Goal: Communication & Community: Answer question/provide support

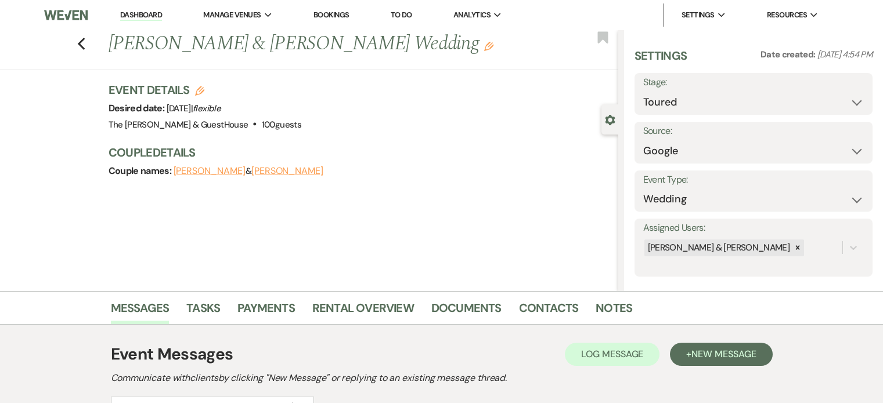
select select "5"
select select "6"
click at [806, 94] on select "Inquiry Follow Up Tour Requested Tour Confirmed Toured Proposal Sent Booked Lost" at bounding box center [753, 102] width 221 height 23
select select "6"
click at [643, 91] on select "Inquiry Follow Up Tour Requested Tour Confirmed Toured Proposal Sent Booked Lost" at bounding box center [753, 102] width 221 height 23
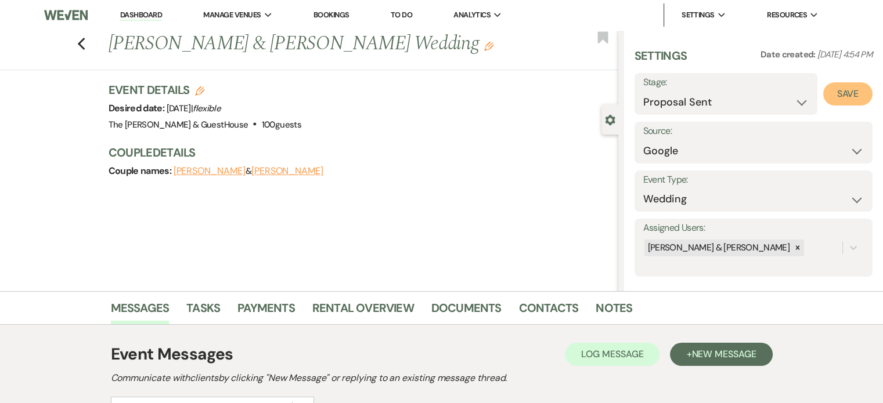
click at [849, 89] on button "Save" at bounding box center [847, 93] width 49 height 23
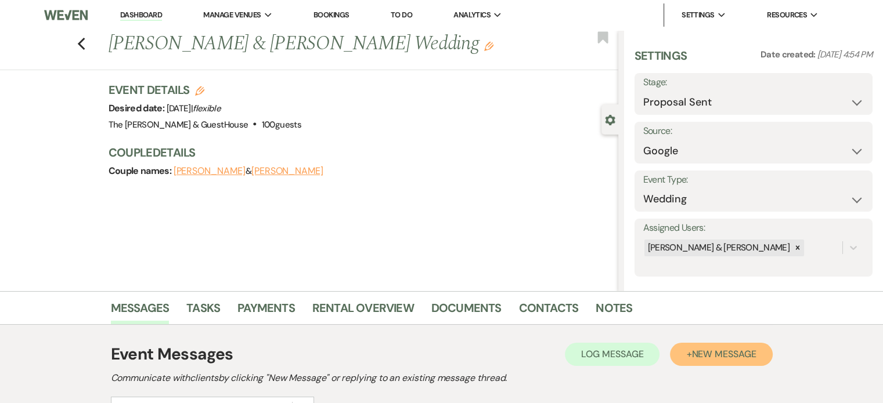
click at [684, 349] on button "+ New Message" at bounding box center [721, 354] width 102 height 23
click at [687, 352] on button "+ New Message" at bounding box center [721, 354] width 102 height 23
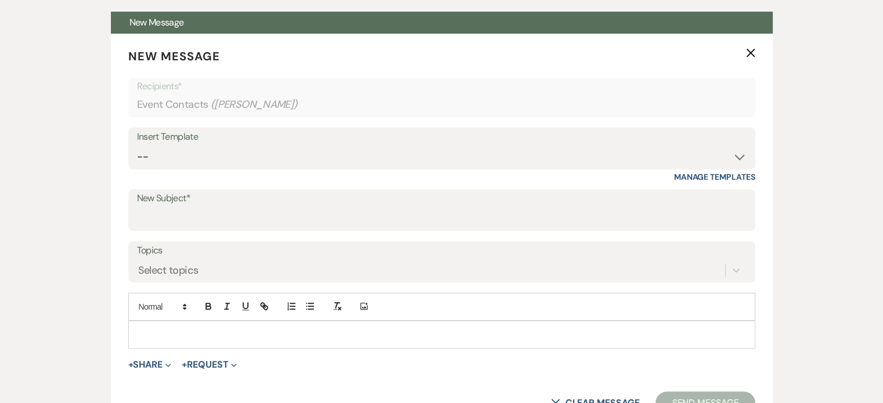
scroll to position [425, 0]
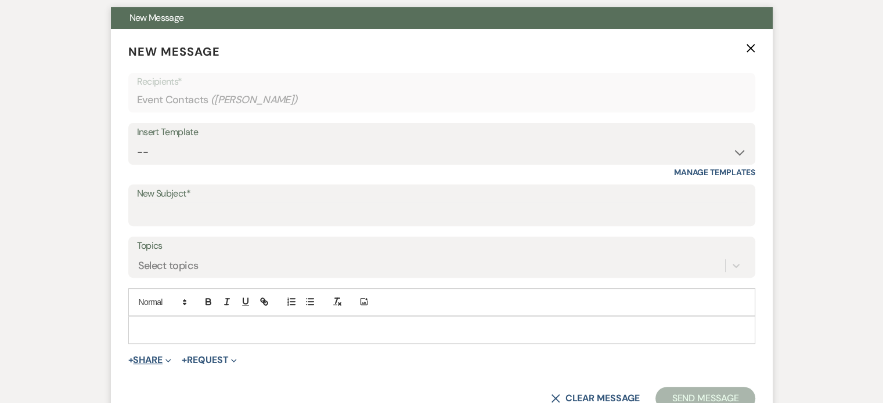
click at [159, 359] on button "+ Share Expand" at bounding box center [150, 360] width 44 height 9
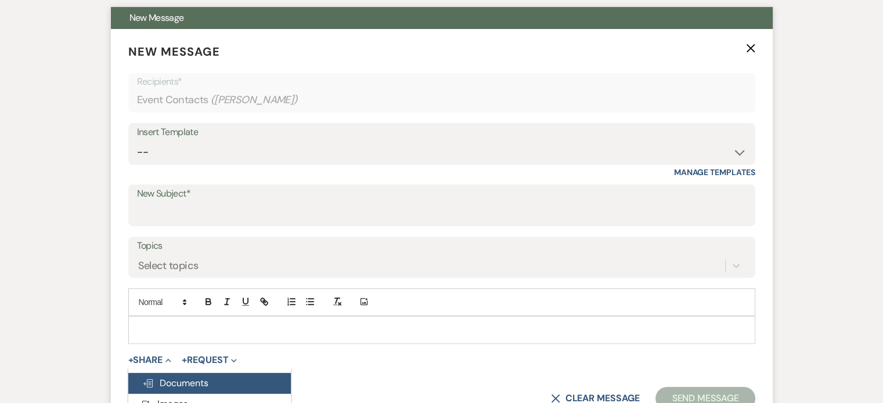
click at [164, 376] on button "Doc Upload Documents" at bounding box center [209, 383] width 163 height 21
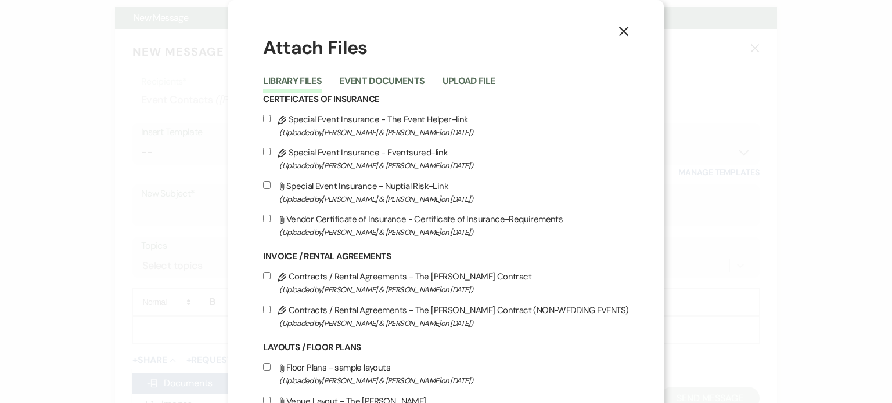
click at [164, 376] on div "X Attach Files Library Files Event Documents Upload File Certificates of Insura…" at bounding box center [446, 201] width 892 height 403
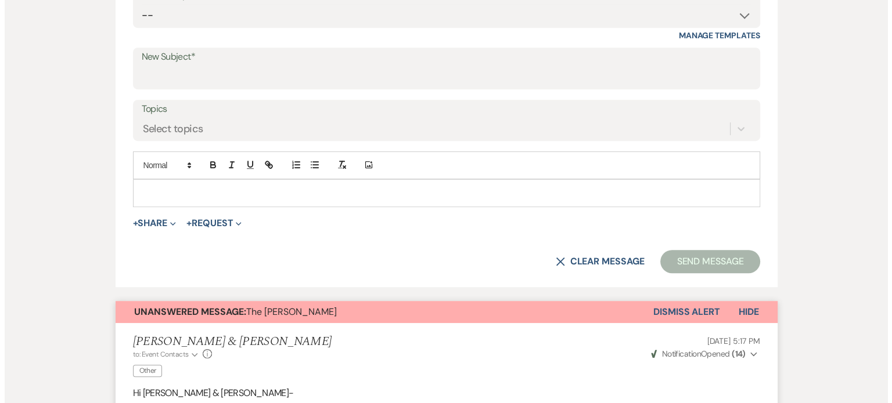
scroll to position [555, 0]
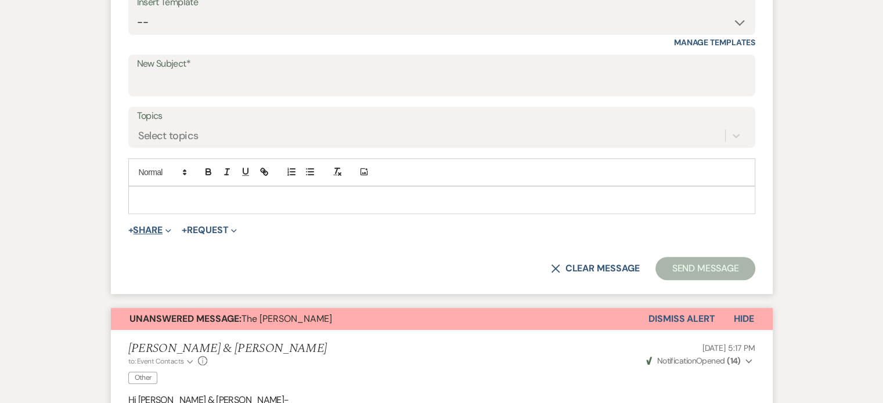
click at [154, 229] on button "+ Share Expand" at bounding box center [150, 230] width 44 height 9
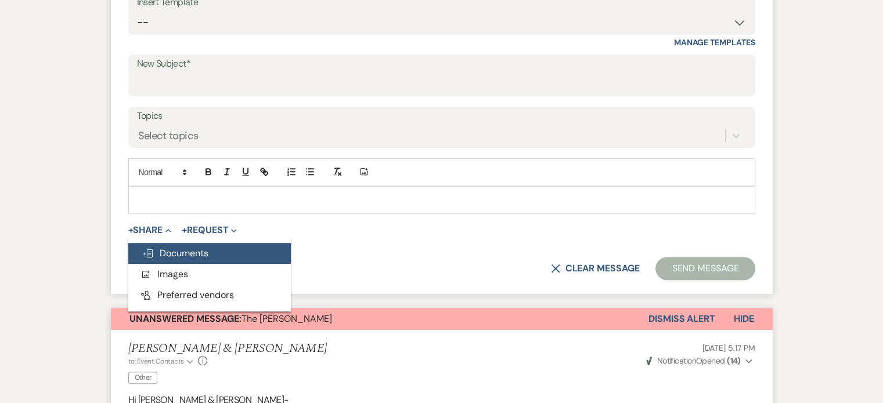
click at [156, 255] on span "Doc Upload Documents" at bounding box center [175, 253] width 66 height 12
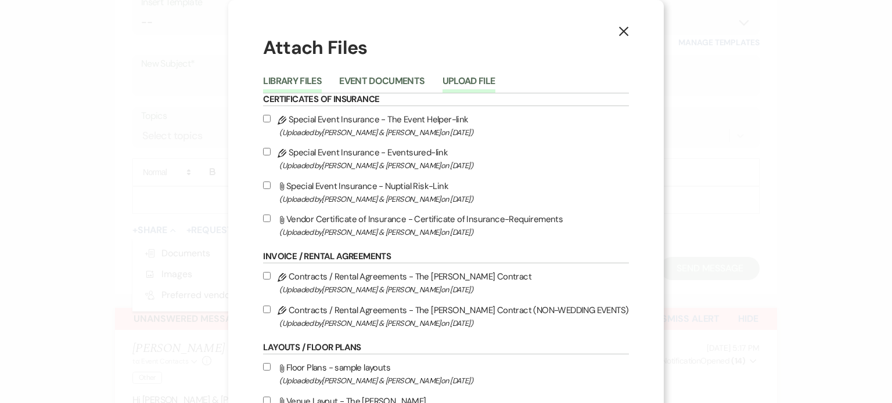
click at [469, 80] on button "Upload File" at bounding box center [468, 85] width 53 height 16
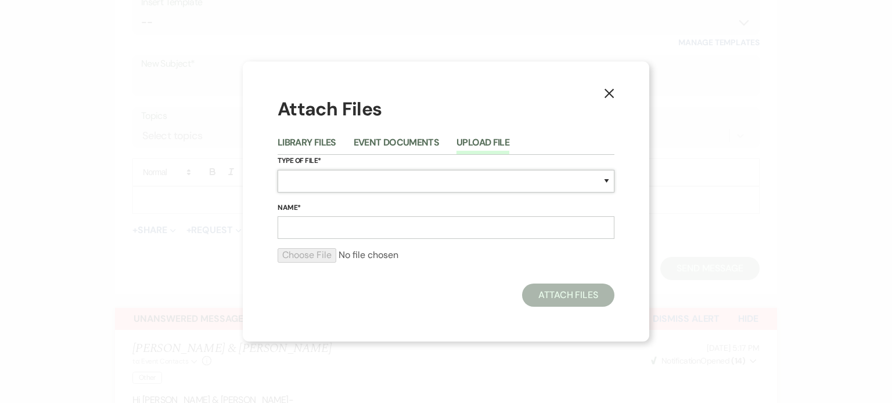
click at [402, 176] on select "Special Event Insurance Vendor Certificate of Insurance Contracts / Rental Agre…" at bounding box center [446, 181] width 337 height 23
select select "0"
click at [278, 170] on select "Special Event Insurance Vendor Certificate of Insurance Contracts / Rental Agre…" at bounding box center [446, 181] width 337 height 23
click at [356, 231] on input "Name*" at bounding box center [446, 228] width 337 height 23
type input "contract"
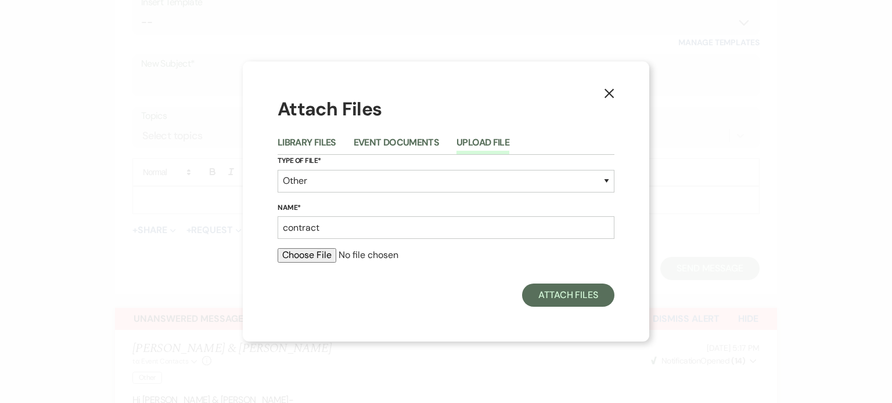
click at [323, 256] on input "file" at bounding box center [446, 255] width 337 height 14
type input "C:\fakepath\CONTRACT #1A [PERSON_NAME].pdf"
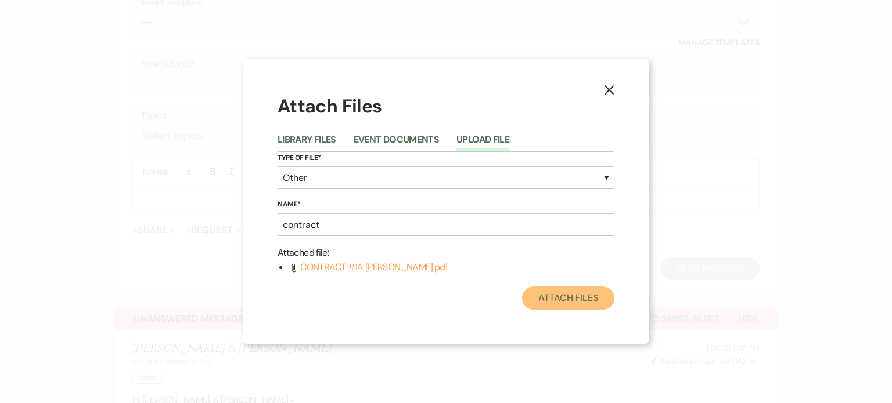
click at [562, 296] on button "Attach Files" at bounding box center [568, 298] width 92 height 23
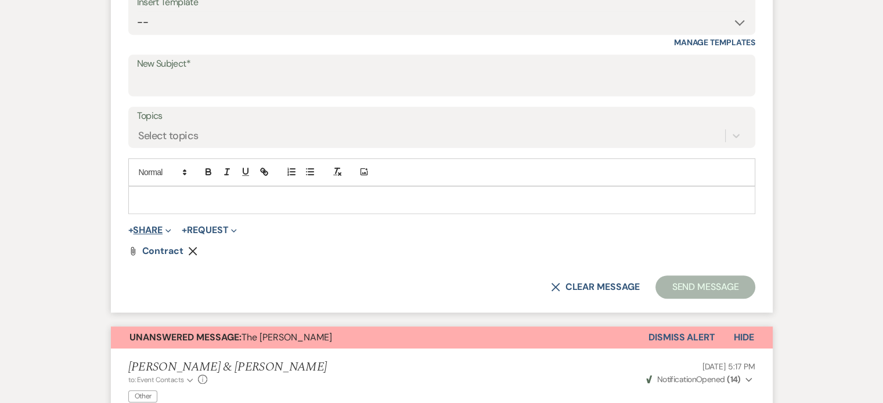
click at [153, 232] on button "+ Share Expand" at bounding box center [150, 230] width 44 height 9
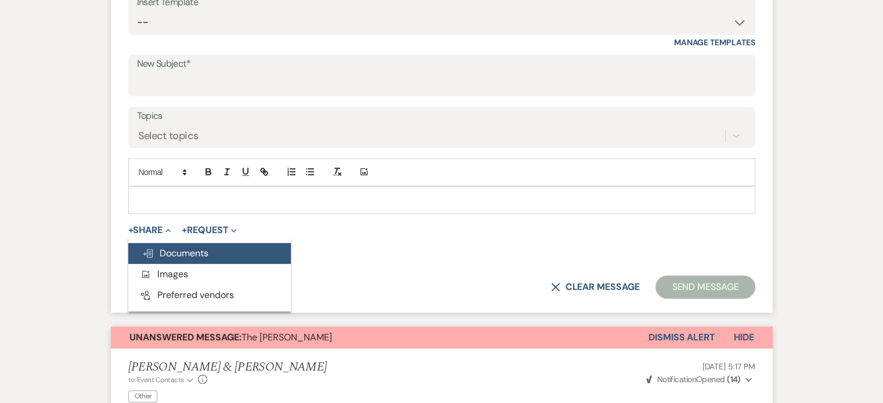
click at [157, 249] on span "Doc Upload Documents" at bounding box center [175, 253] width 66 height 12
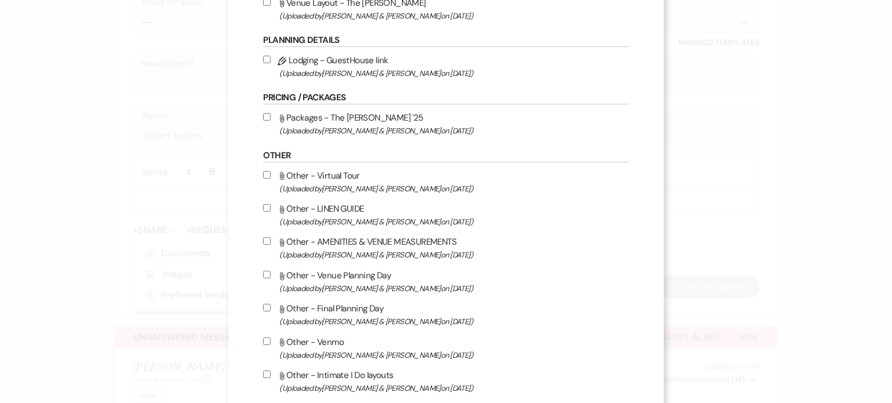
scroll to position [399, 0]
click at [271, 276] on input "Attach File Other - Venue Planning Day (Uploaded by [PERSON_NAME] & [PERSON_NAM…" at bounding box center [267, 275] width 8 height 8
checkbox input "true"
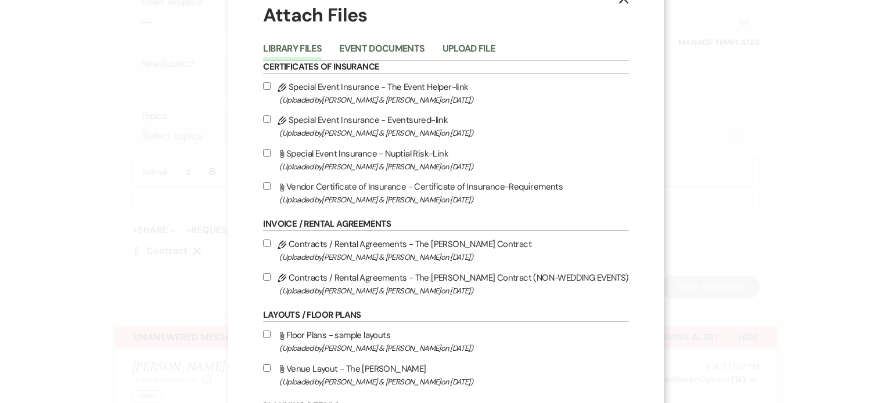
scroll to position [0, 0]
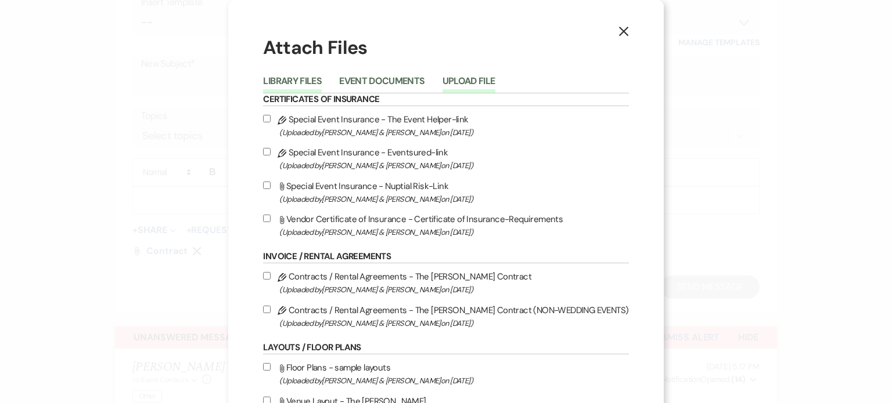
click at [474, 90] on button "Upload File" at bounding box center [468, 85] width 53 height 16
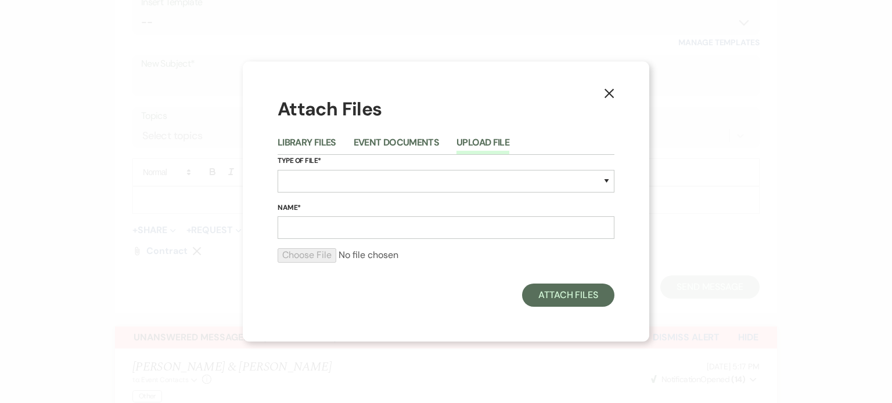
click at [598, 93] on div "X Attach Files Library Files Event Documents Upload File Type of File* Special …" at bounding box center [446, 202] width 406 height 280
click at [604, 93] on icon "X" at bounding box center [609, 93] width 10 height 10
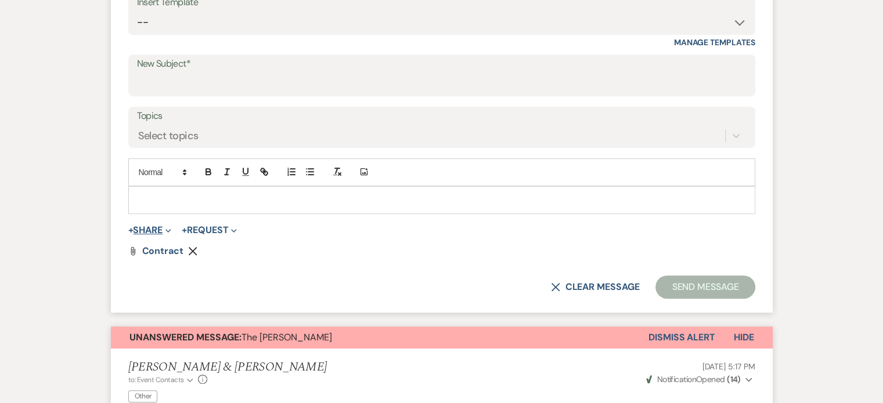
click at [153, 226] on button "+ Share Expand" at bounding box center [150, 230] width 44 height 9
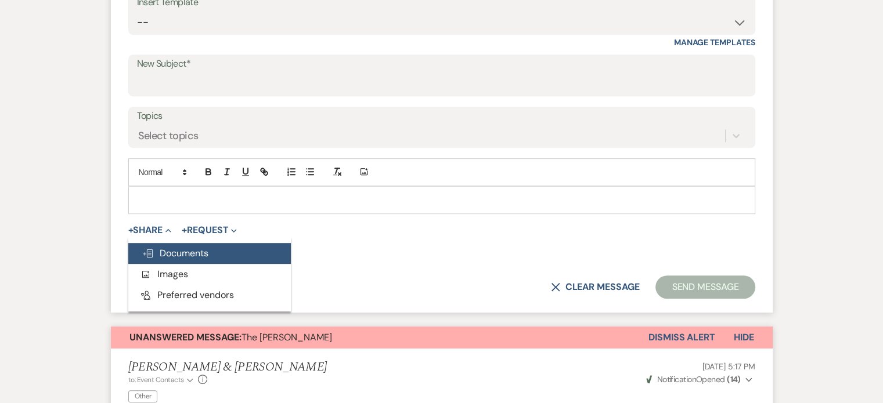
click at [156, 251] on span "Doc Upload Documents" at bounding box center [175, 253] width 66 height 12
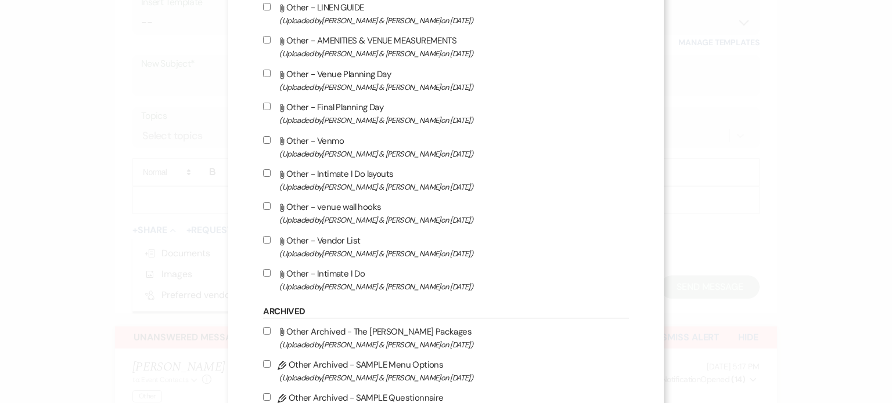
scroll to position [603, 0]
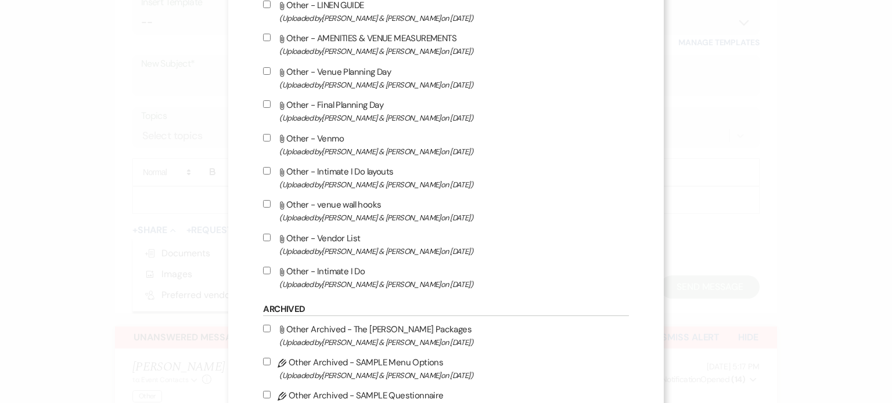
click at [271, 71] on input "Attach File Other - Venue Planning Day (Uploaded by [PERSON_NAME] & [PERSON_NAM…" at bounding box center [267, 71] width 8 height 8
checkbox input "true"
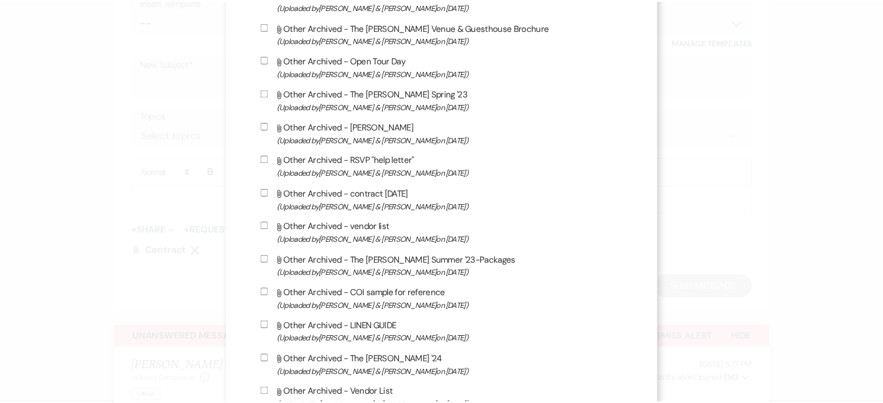
scroll to position [1125, 0]
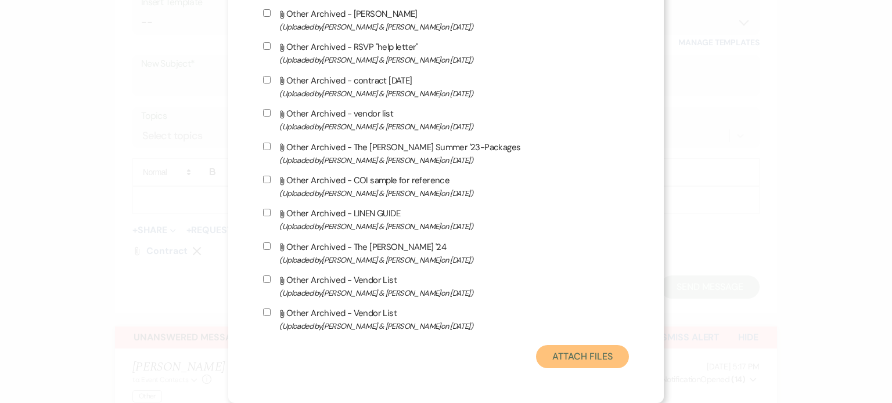
click at [574, 362] on button "Attach Files" at bounding box center [582, 356] width 92 height 23
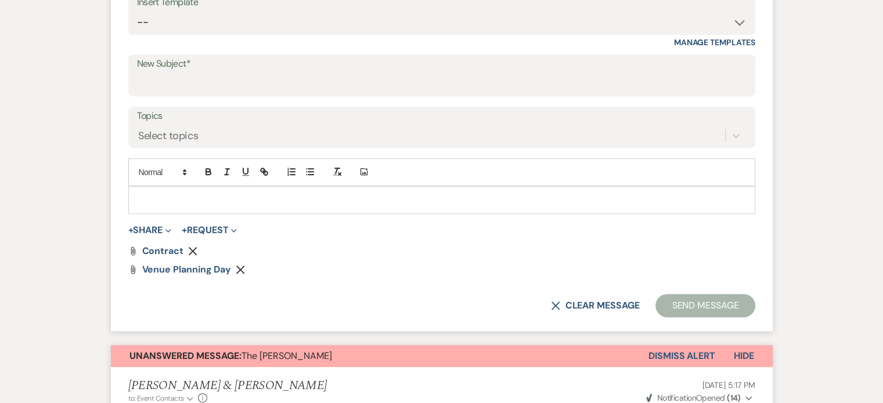
click at [293, 196] on p at bounding box center [442, 200] width 608 height 13
click at [293, 196] on p "H" at bounding box center [442, 200] width 608 height 13
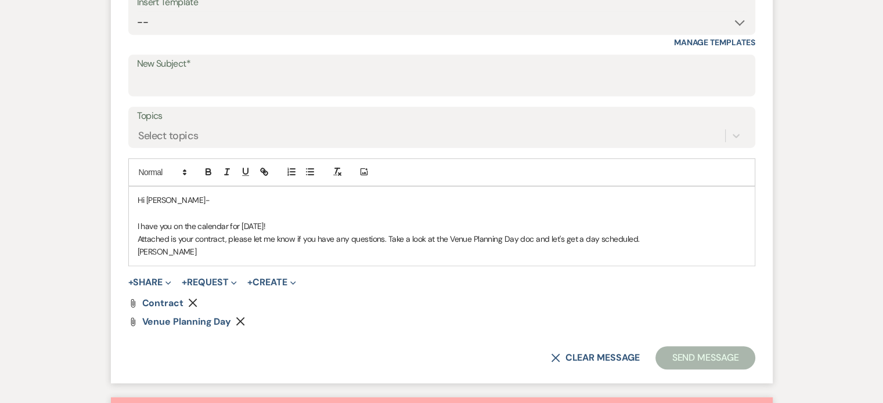
click at [640, 236] on p "Attached is your contract, please let me know if you have any questions. Take a…" at bounding box center [442, 239] width 608 height 13
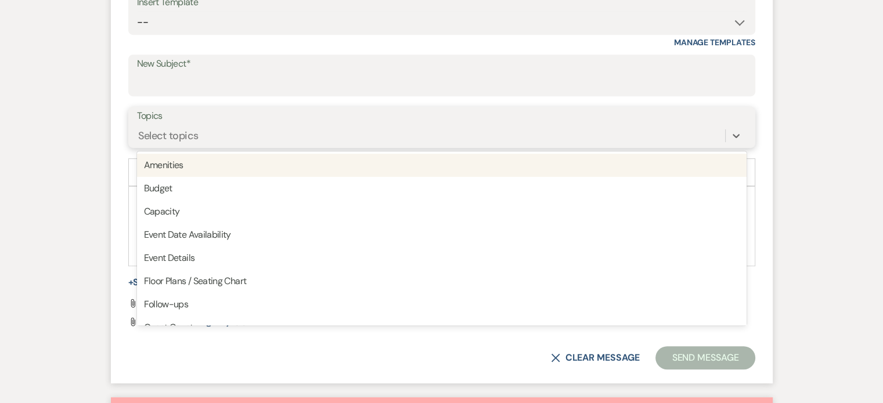
click at [421, 128] on div "Select topics" at bounding box center [431, 135] width 588 height 20
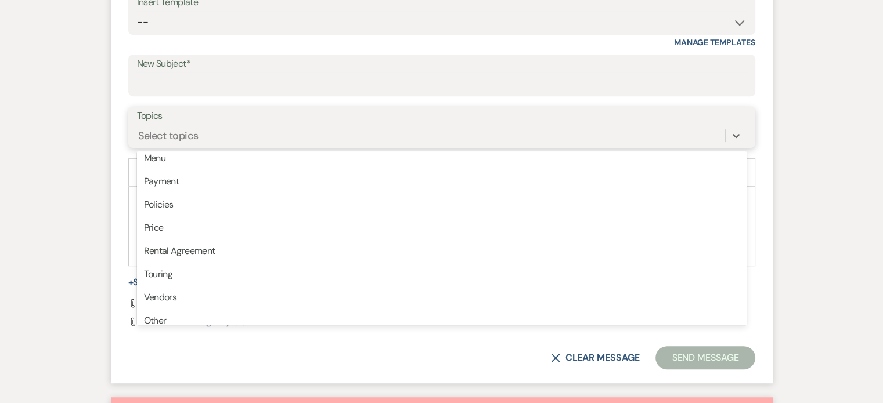
scroll to position [295, 0]
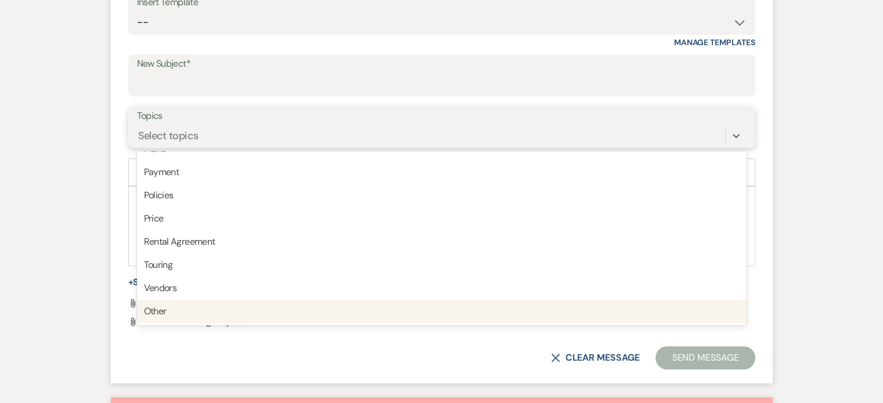
click at [339, 315] on div "Other" at bounding box center [442, 311] width 610 height 23
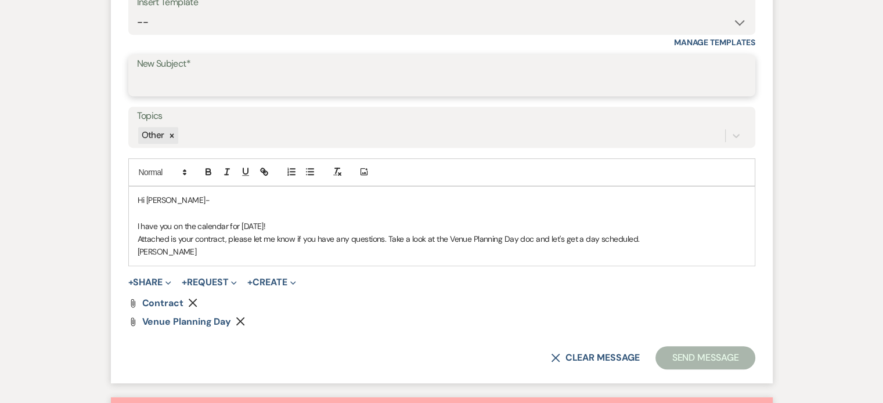
click at [339, 87] on input "New Subject*" at bounding box center [442, 84] width 610 height 23
type input "The [PERSON_NAME]-contract"
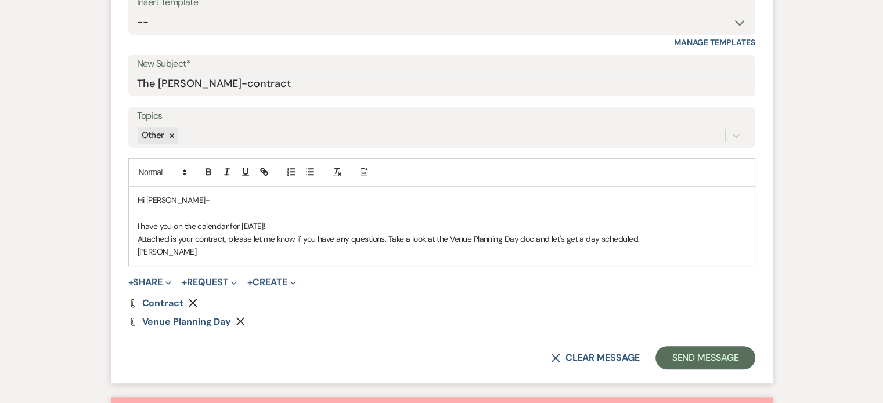
click at [653, 237] on p "Attached is your contract, please let me know if you have any questions. Take a…" at bounding box center [442, 239] width 608 height 13
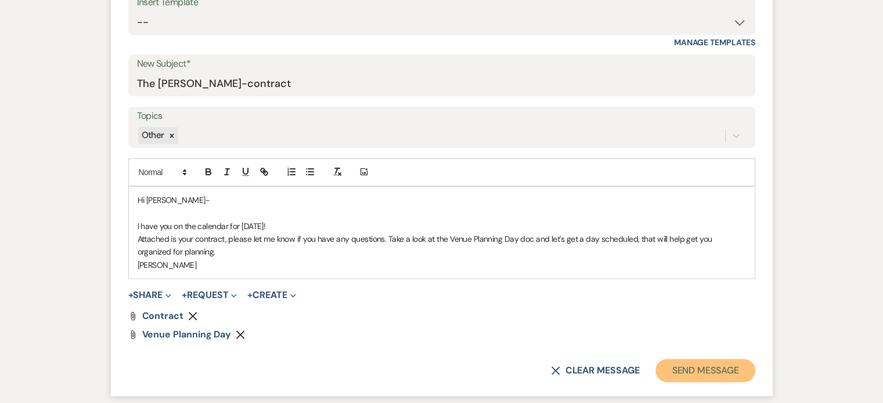
click at [723, 362] on button "Send Message" at bounding box center [704, 370] width 99 height 23
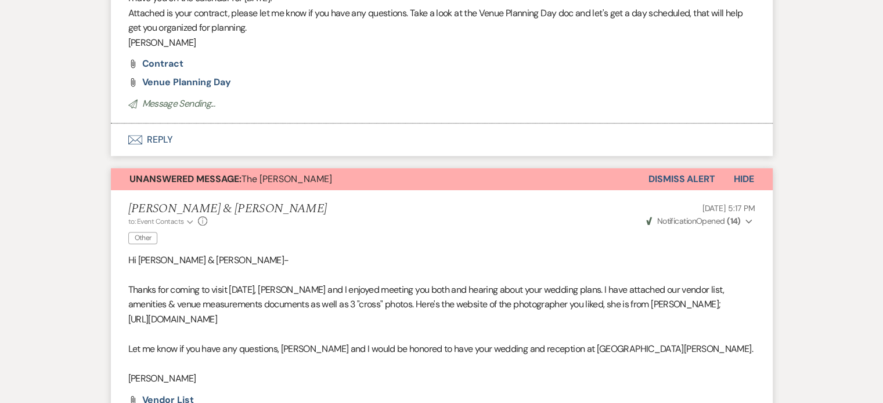
scroll to position [125, 0]
